Goal: Information Seeking & Learning: Learn about a topic

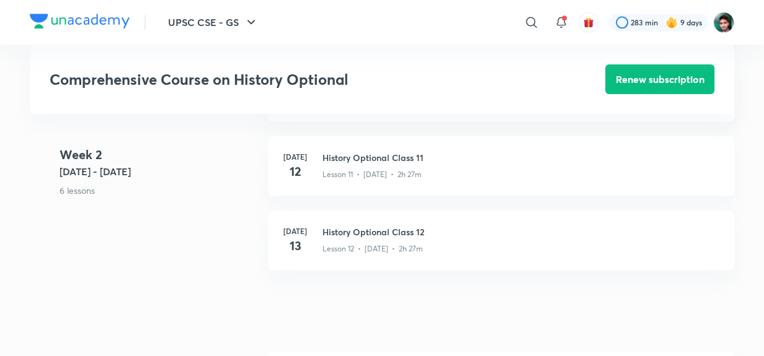
scroll to position [1307, 0]
click at [343, 241] on p "Lesson 12 • [DATE] • 2h 27m" at bounding box center [372, 246] width 100 height 11
drag, startPoint x: 335, startPoint y: 356, endPoint x: 161, endPoint y: 281, distance: 190.0
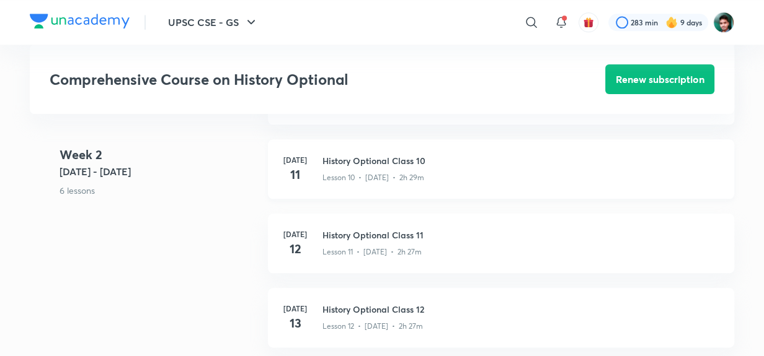
scroll to position [1284, 0]
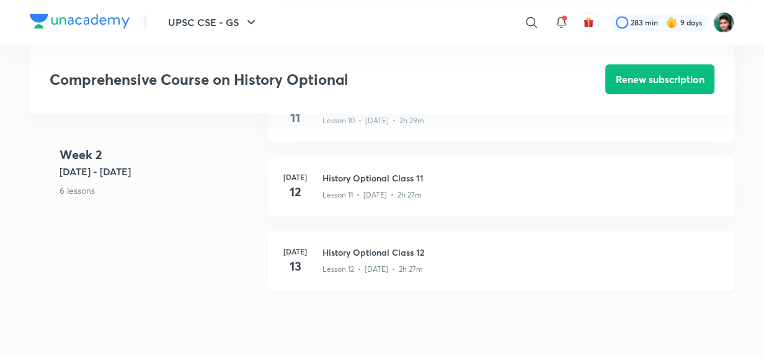
click at [388, 268] on p "Lesson 12 • [DATE] • 2h 27m" at bounding box center [372, 269] width 100 height 11
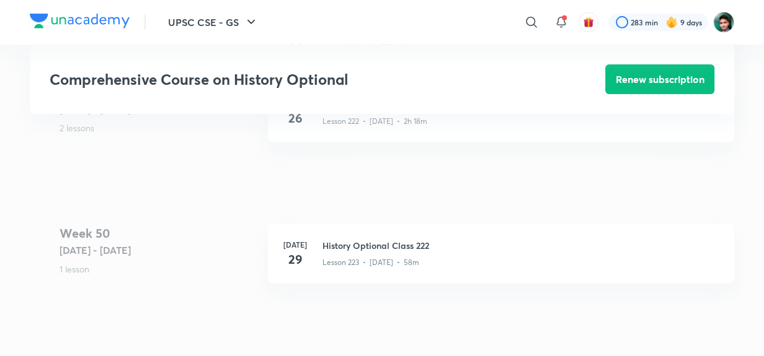
scroll to position [20263, 0]
